Goal: Task Accomplishment & Management: Complete application form

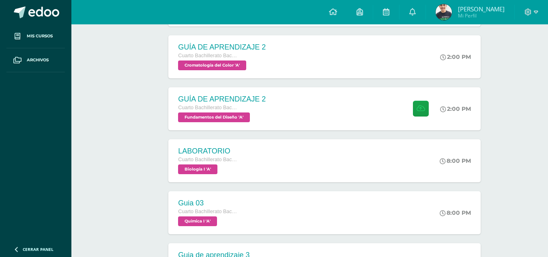
scroll to position [365, 0]
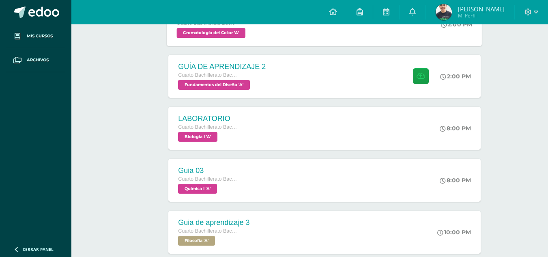
click at [263, 46] on div "GUÍA DE APRENDIZAJE 2 Cuarto Bachillerato Bachillerato en CCLL con Orientación …" at bounding box center [221, 23] width 108 height 43
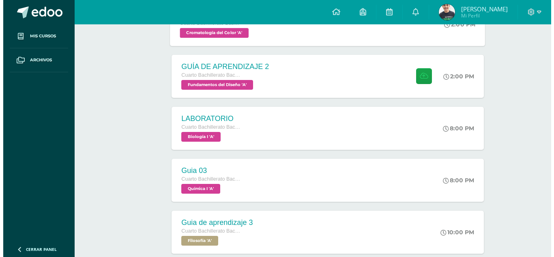
scroll to position [243, 0]
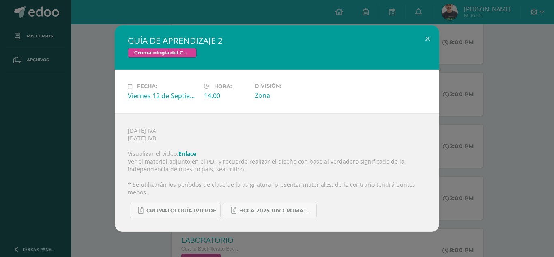
click at [553, 150] on div "GUÍA DE APRENDIZAJE 2 Cromatología del Color Fecha: [DATE] Hora: 14:00 División:" at bounding box center [277, 128] width 554 height 257
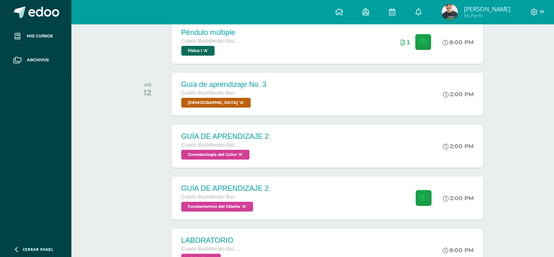
click at [290, 158] on div "[DATE] IVA [DATE] IVB Visualizar el video: Enlace Ver el material adjunto en el…" at bounding box center [277, 168] width 292 height 107
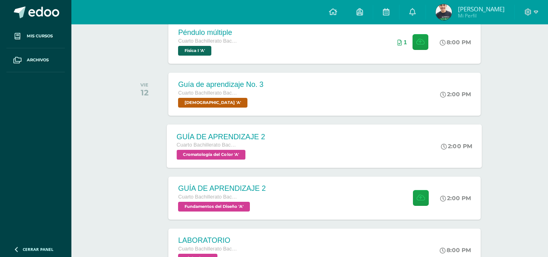
click at [272, 154] on div "GUÍA DE APRENDIZAJE 2 Cuarto Bachillerato Bachillerato en CCLL con Orientación …" at bounding box center [221, 145] width 108 height 43
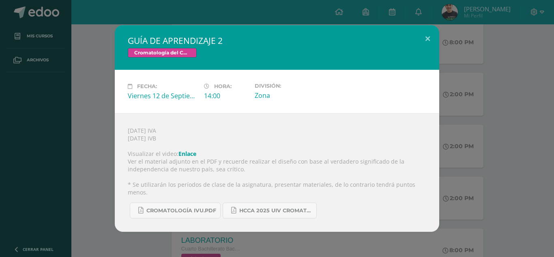
click at [491, 138] on div "GUÍA DE APRENDIZAJE 2 Cromatología del Color Fecha: [DATE] Hora: 14:00 División:" at bounding box center [276, 128] width 547 height 206
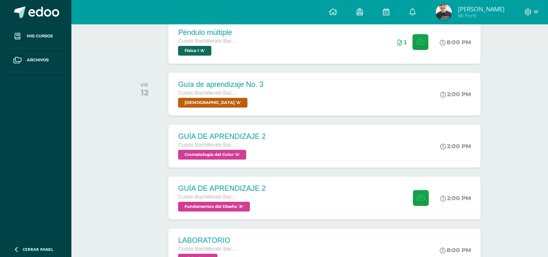
click at [319, 203] on div "GUÍA DE APRENDIZAJE 2 Cuarto Bachillerato Bachillerato en CCLL con Orientación …" at bounding box center [324, 197] width 312 height 43
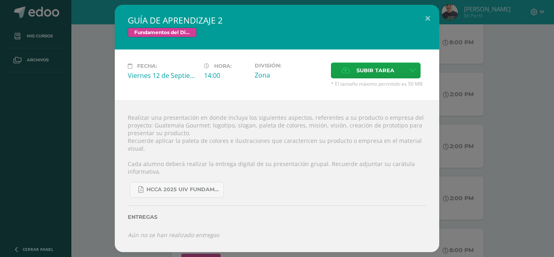
drag, startPoint x: 128, startPoint y: 118, endPoint x: 195, endPoint y: 136, distance: 68.9
click at [195, 136] on div "Realizar una presentación en donde incluya los siguientes aspectos, referentes …" at bounding box center [277, 176] width 324 height 152
copy div "Realizar una presentación en donde incluya los siguientes aspectos, referentes …"
click at [318, 129] on div "Realizar una presentación en donde incluya los siguientes aspectos, referentes …" at bounding box center [277, 176] width 324 height 152
click at [407, 71] on link at bounding box center [412, 70] width 16 height 16
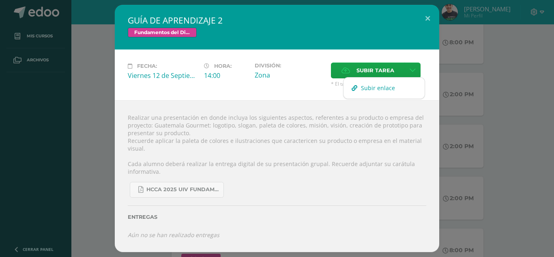
click at [391, 86] on span "Subir enlace" at bounding box center [378, 88] width 34 height 8
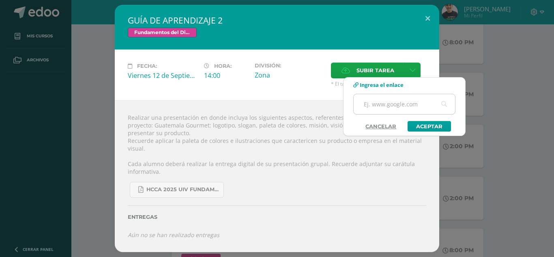
click at [401, 106] on input "text" at bounding box center [403, 104] width 101 height 20
paste input "[URL][DOMAIN_NAME]"
type input "[URL][DOMAIN_NAME]"
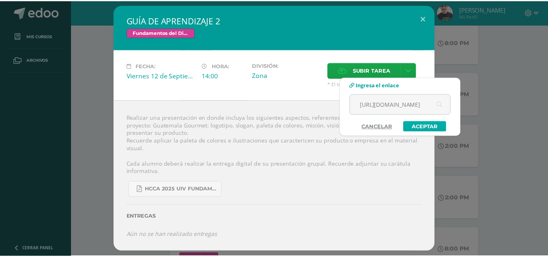
scroll to position [0, 0]
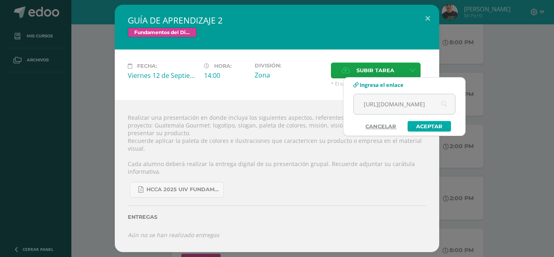
click at [436, 126] on link "Aceptar" at bounding box center [428, 126] width 43 height 11
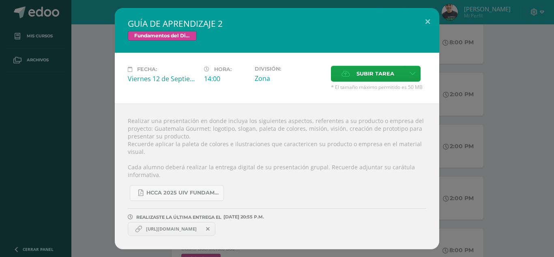
click at [504, 118] on div "GUÍA DE APRENDIZAJE 2 Fundamentos del Diseño Fecha: [DATE] Hora: 14:00 División:" at bounding box center [276, 128] width 547 height 241
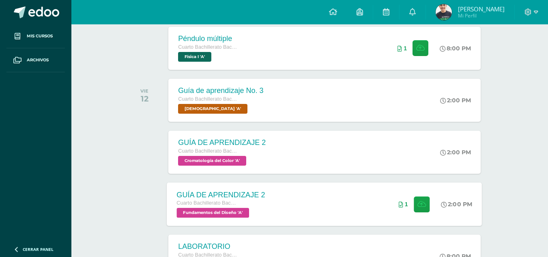
scroll to position [284, 0]
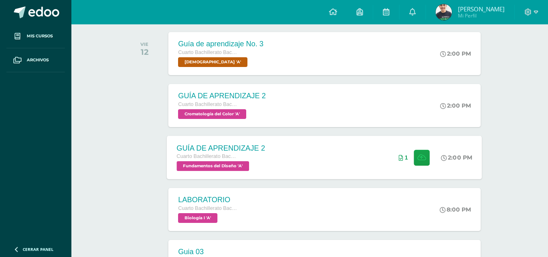
click at [322, 166] on div "GUÍA DE APRENDIZAJE 2 Cuarto Bachillerato Bachillerato en CCLL con Orientación …" at bounding box center [324, 156] width 315 height 43
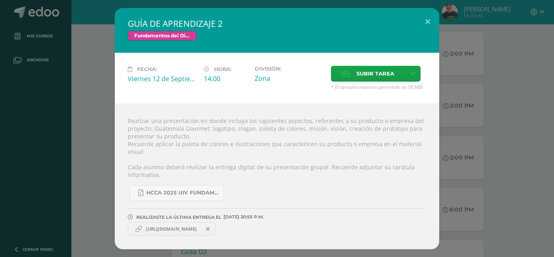
click at [448, 149] on div "GUÍA DE APRENDIZAJE 2 Fundamentos del Diseño Fecha: [DATE] Hora: 14:00 División:" at bounding box center [276, 128] width 547 height 241
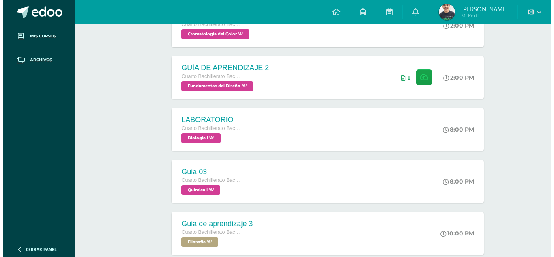
scroll to position [324, 0]
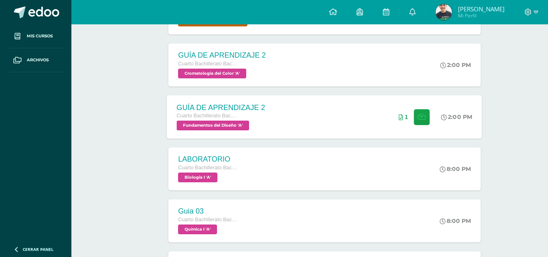
click at [275, 105] on div "GUÍA DE APRENDIZAJE 2 Cuarto Bachillerato Bachillerato en CCLL con Orientación …" at bounding box center [324, 116] width 315 height 43
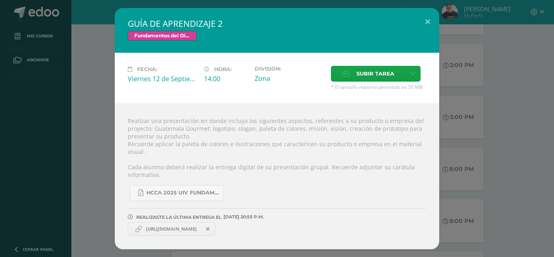
click at [456, 121] on div "GUÍA DE APRENDIZAJE 2 Fundamentos del Diseño Fecha: [DATE] Hora: 14:00 División:" at bounding box center [276, 128] width 547 height 241
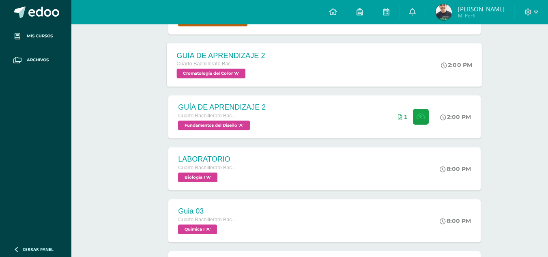
click at [402, 47] on div "GUÍA DE APRENDIZAJE 2 Cuarto Bachillerato Bachillerato en CCLL con Orientación …" at bounding box center [324, 64] width 315 height 43
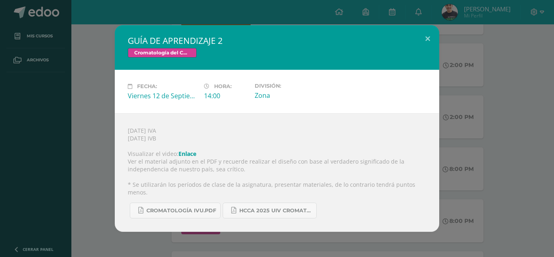
click at [458, 141] on div "GUÍA DE APRENDIZAJE 2 Cromatología del Color Fecha: [DATE] Hora: 14:00 División:" at bounding box center [276, 128] width 547 height 206
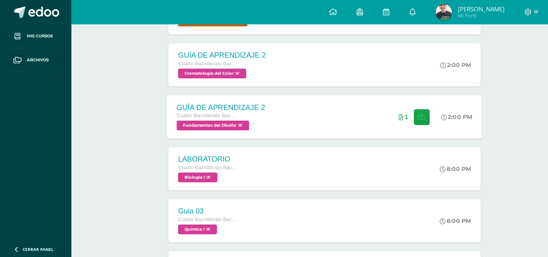
click at [348, 122] on div "GUÍA DE APRENDIZAJE 2 Cuarto Bachillerato Bachillerato en CCLL con Orientación …" at bounding box center [324, 116] width 315 height 43
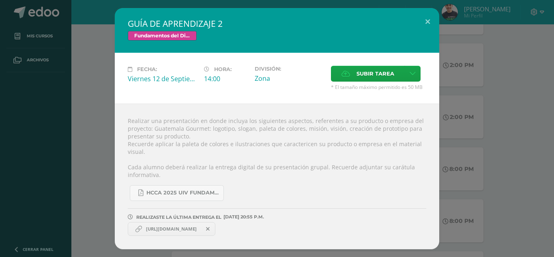
click at [200, 222] on link "[URL][DOMAIN_NAME]" at bounding box center [172, 229] width 88 height 14
drag, startPoint x: 197, startPoint y: 227, endPoint x: 197, endPoint y: 231, distance: 4.1
click at [198, 229] on span "[URL][DOMAIN_NAME]" at bounding box center [171, 228] width 59 height 6
